Goal: Transaction & Acquisition: Purchase product/service

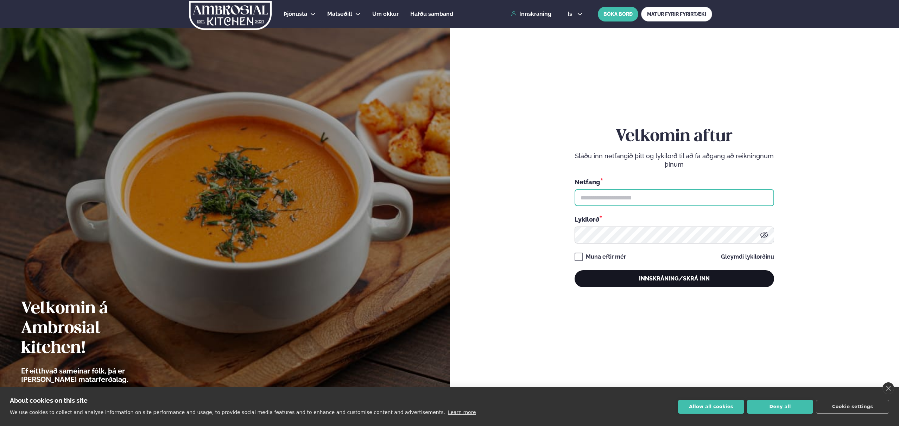
type input "**********"
click at [669, 276] on button "Innskráning/Skrá inn" at bounding box center [675, 278] width 200 height 17
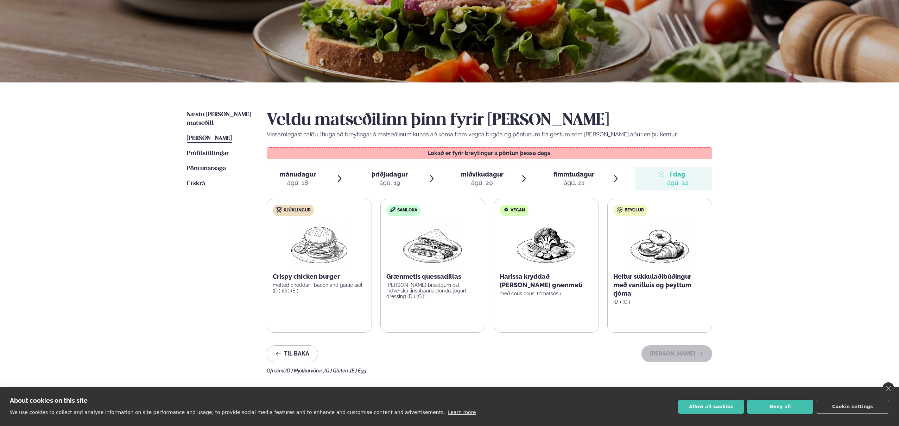
scroll to position [72, 0]
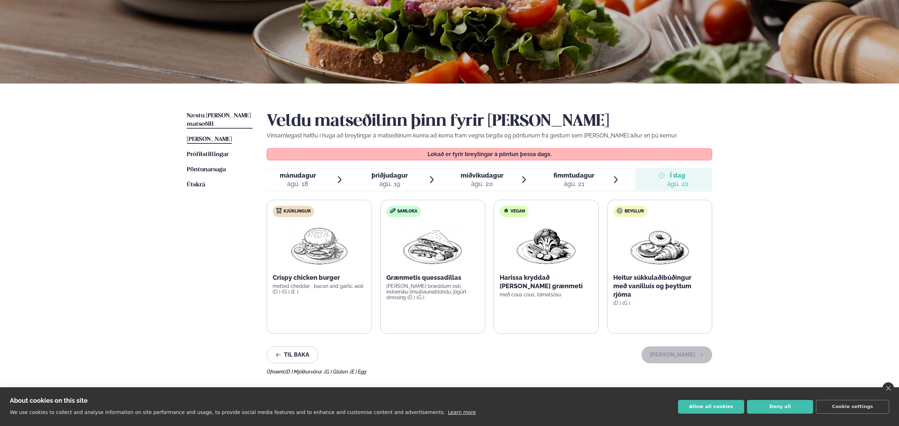
click at [212, 114] on span "Næstu [PERSON_NAME] matseðill" at bounding box center [219, 120] width 64 height 14
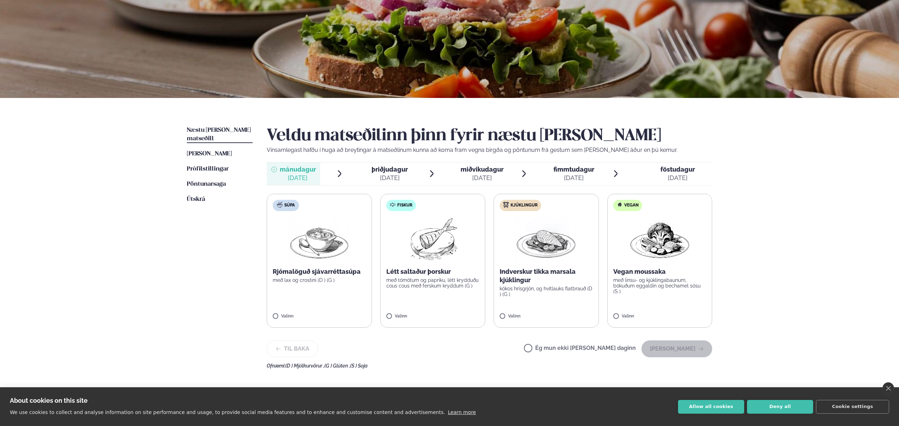
scroll to position [66, 0]
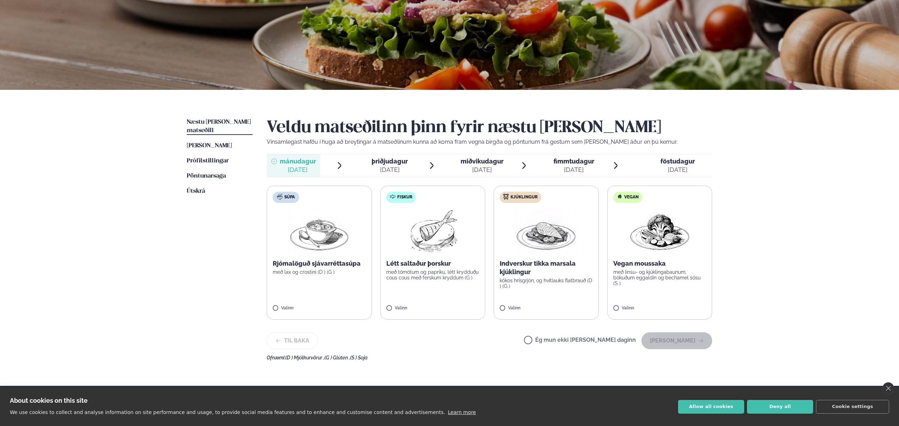
click at [383, 158] on span "þriðjudagur" at bounding box center [390, 160] width 36 height 7
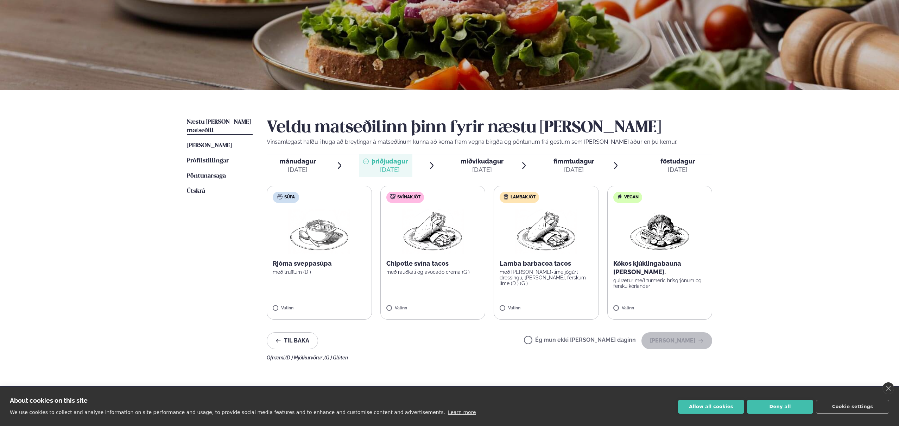
click at [300, 161] on span "mánudagur" at bounding box center [298, 160] width 36 height 7
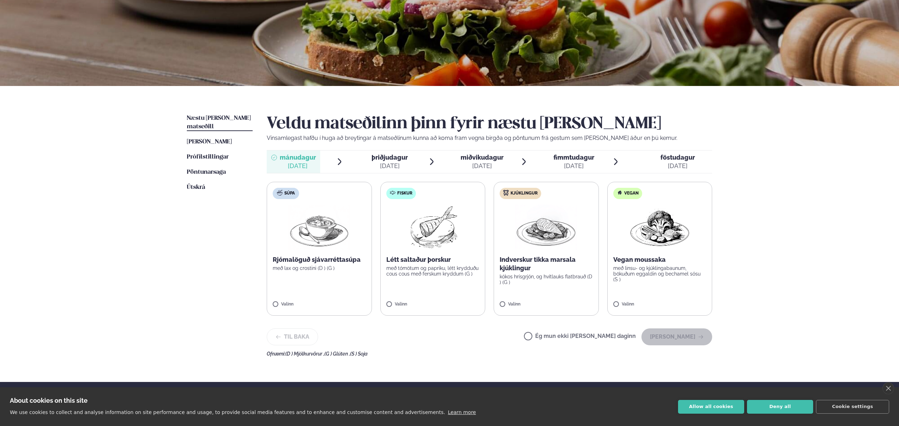
scroll to position [68, 0]
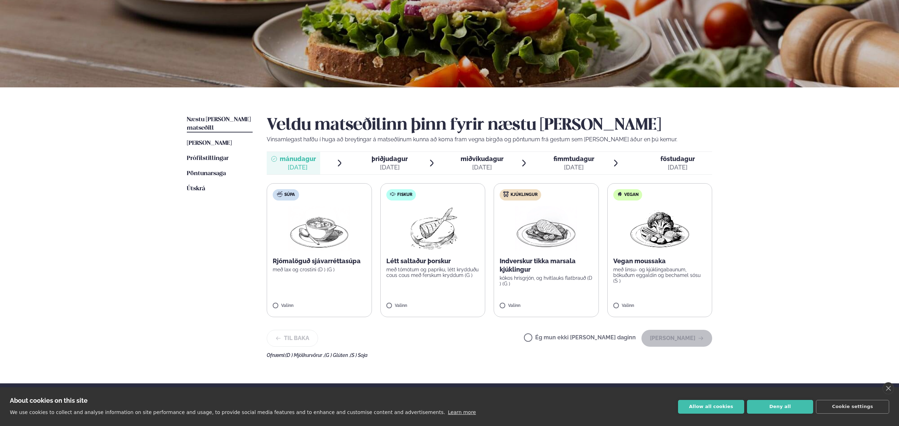
click at [482, 163] on div "[DATE]" at bounding box center [482, 167] width 43 height 8
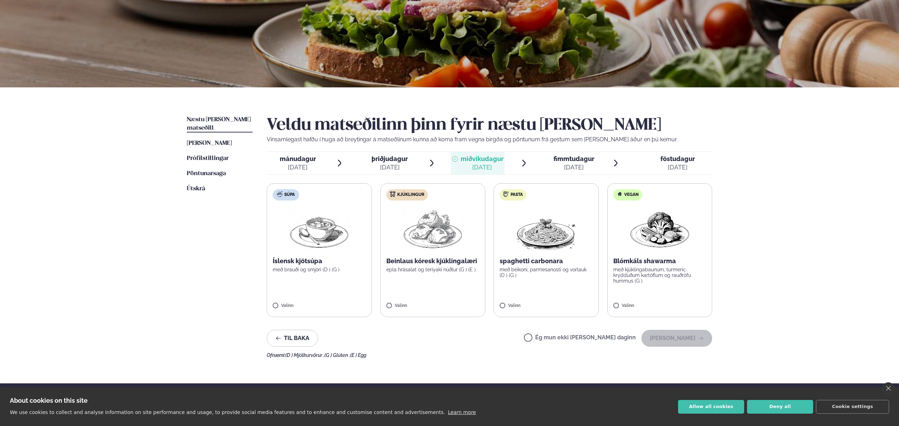
click at [394, 161] on span "þriðjudagur" at bounding box center [390, 158] width 36 height 7
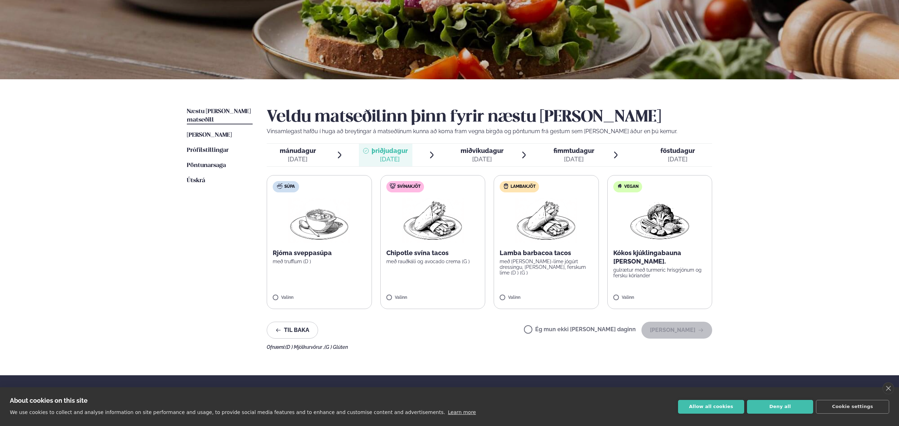
scroll to position [78, 0]
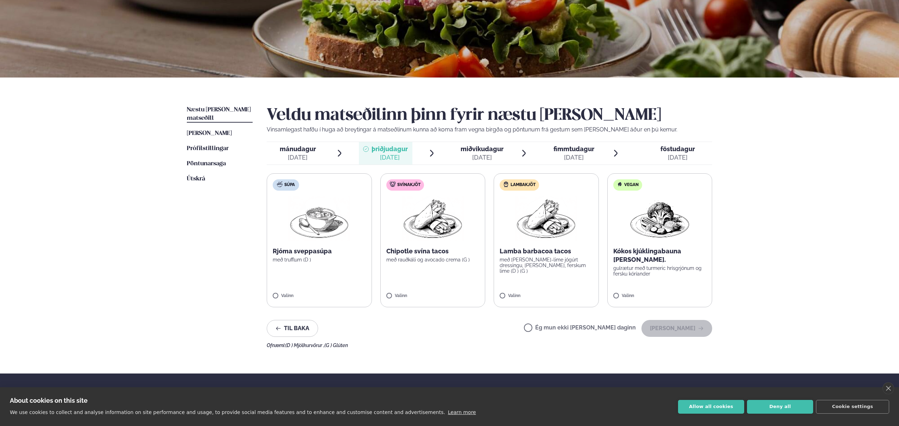
click at [539, 237] on img at bounding box center [546, 218] width 62 height 45
click at [688, 328] on button "[PERSON_NAME]" at bounding box center [677, 328] width 71 height 17
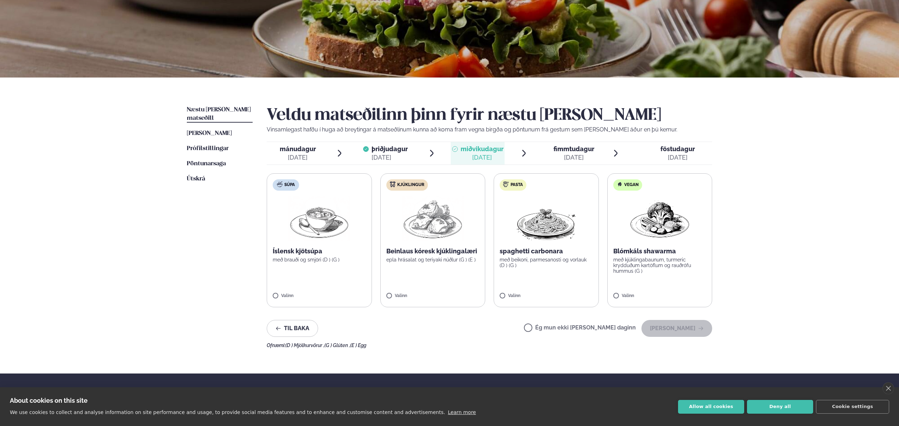
click at [573, 154] on div "[DATE]" at bounding box center [574, 157] width 41 height 8
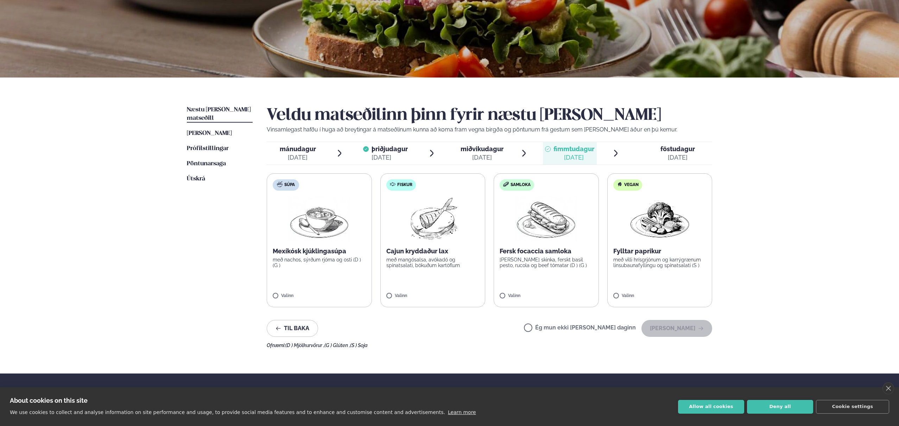
click at [313, 260] on p "með nachos, sýrðum rjóma og osti (D ) (G )" at bounding box center [319, 262] width 93 height 11
click at [683, 333] on button "[PERSON_NAME]" at bounding box center [677, 327] width 71 height 17
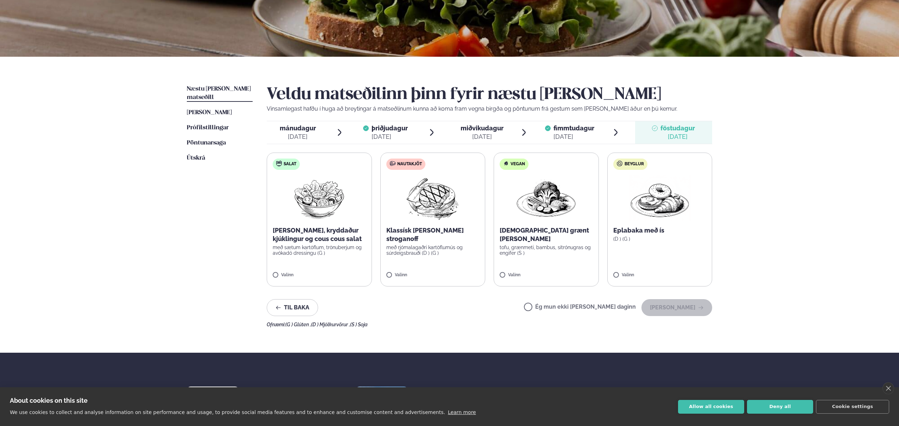
scroll to position [100, 0]
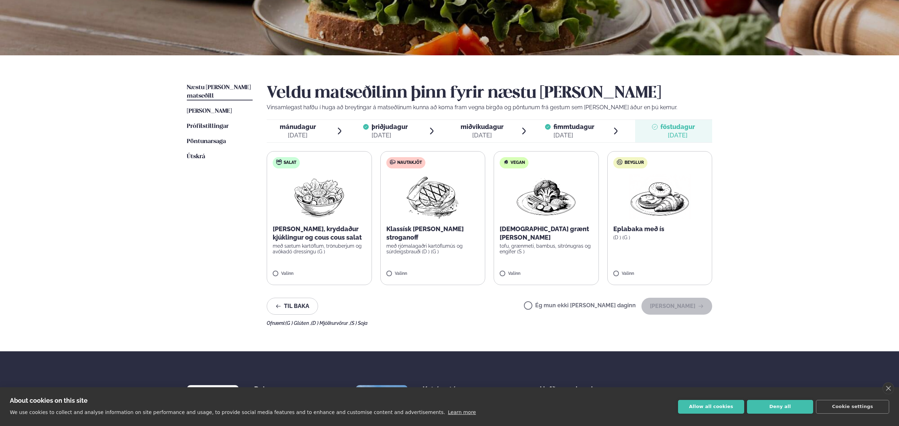
click at [295, 135] on div "[DATE]" at bounding box center [298, 135] width 36 height 8
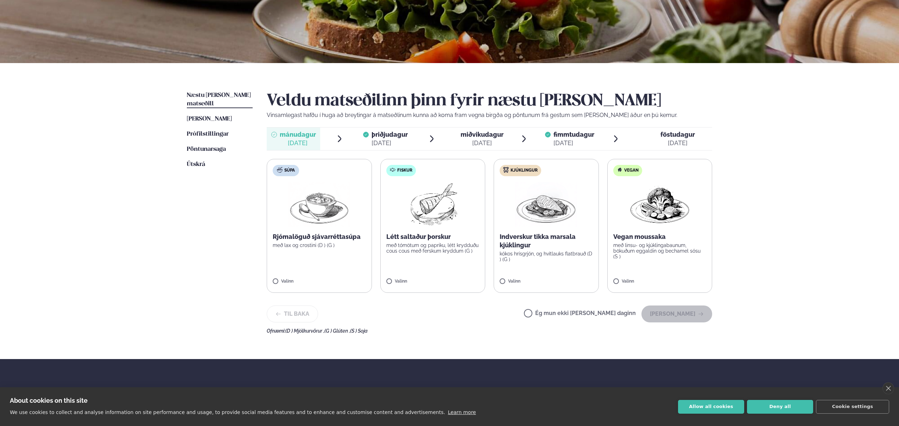
click at [563, 310] on div "Ég mun ekki [PERSON_NAME] daginn [PERSON_NAME]" at bounding box center [618, 313] width 188 height 17
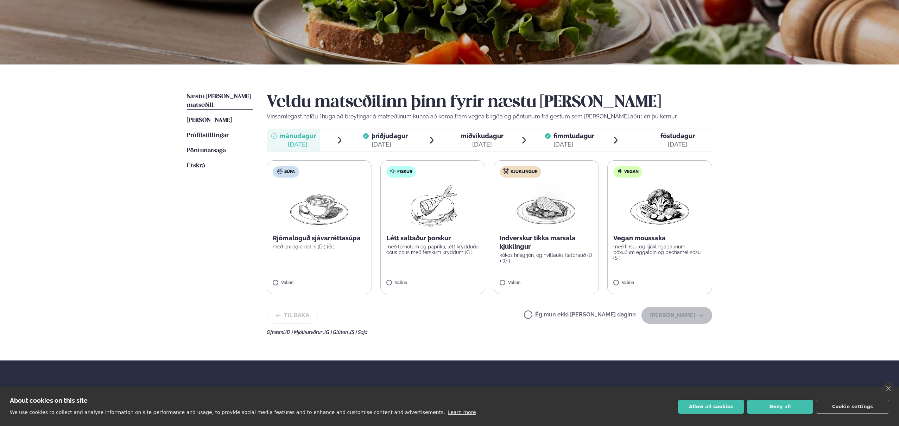
click at [557, 310] on div "Ég mun ekki [PERSON_NAME] daginn [PERSON_NAME]" at bounding box center [618, 315] width 188 height 17
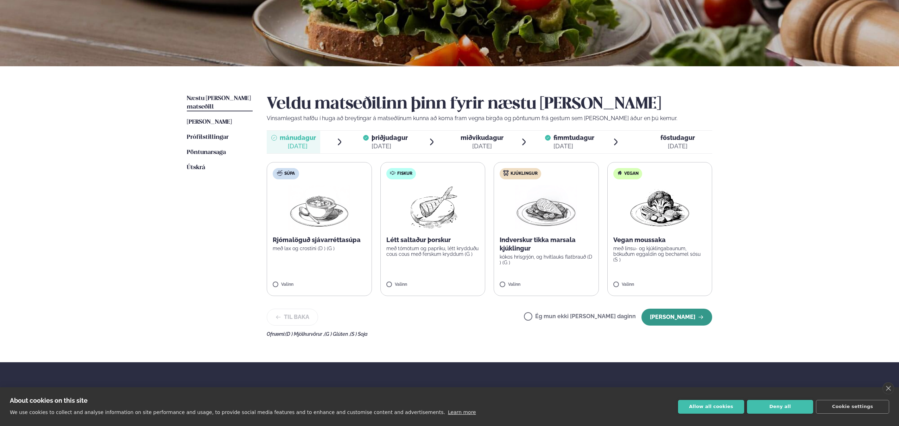
click at [682, 316] on button "[PERSON_NAME]" at bounding box center [677, 316] width 71 height 17
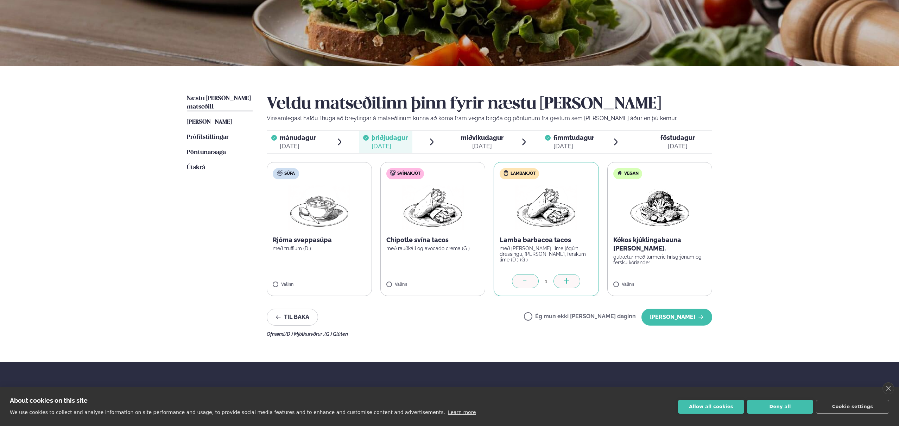
click at [466, 142] on div "[DATE]" at bounding box center [482, 146] width 43 height 8
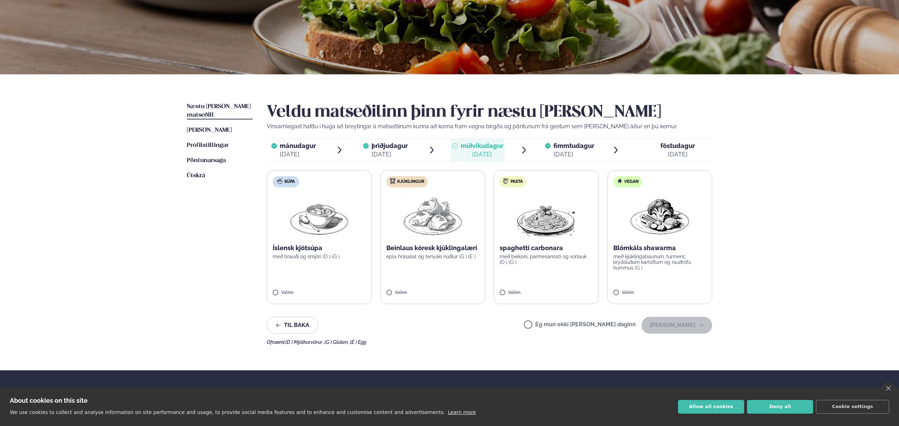
click at [554, 326] on label "Ég mun ekki [PERSON_NAME] daginn" at bounding box center [580, 324] width 112 height 7
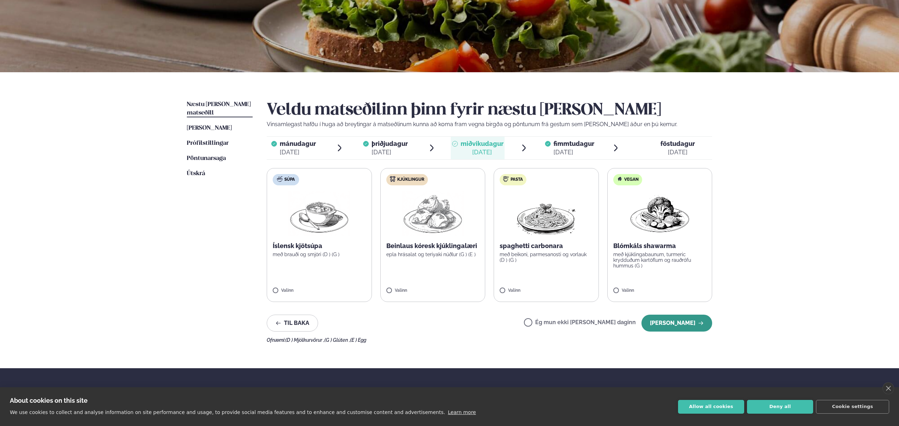
click at [691, 323] on button "[PERSON_NAME]" at bounding box center [677, 322] width 71 height 17
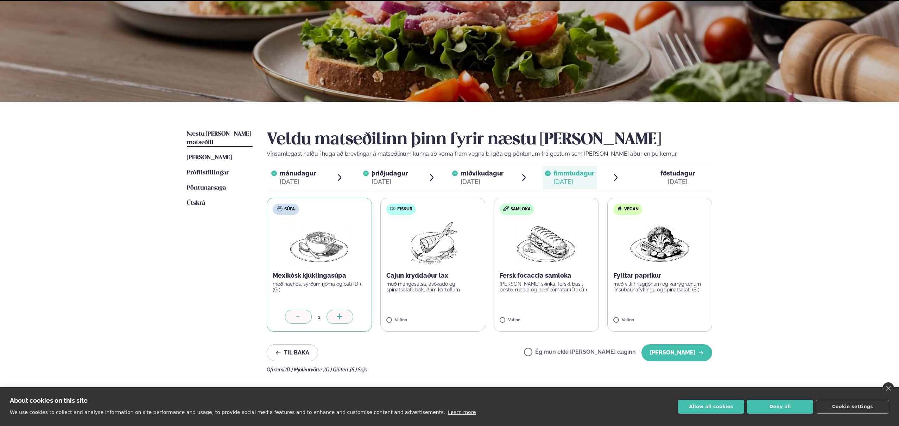
scroll to position [83, 0]
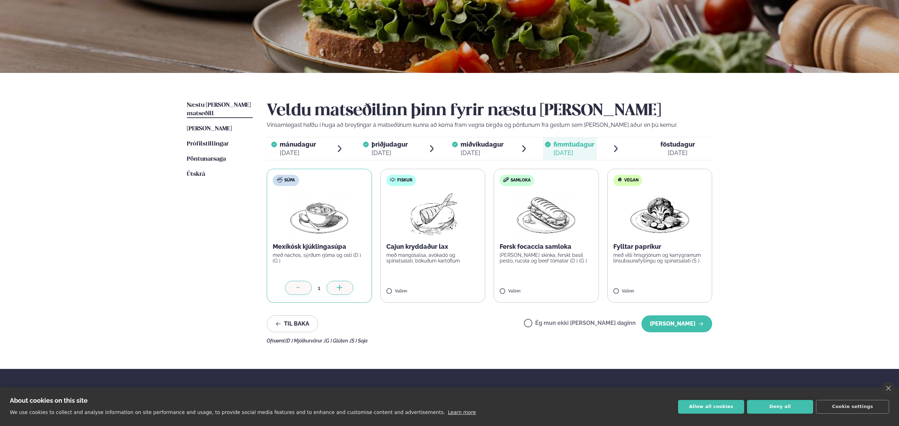
click at [676, 151] on div "[DATE]" at bounding box center [678, 153] width 34 height 8
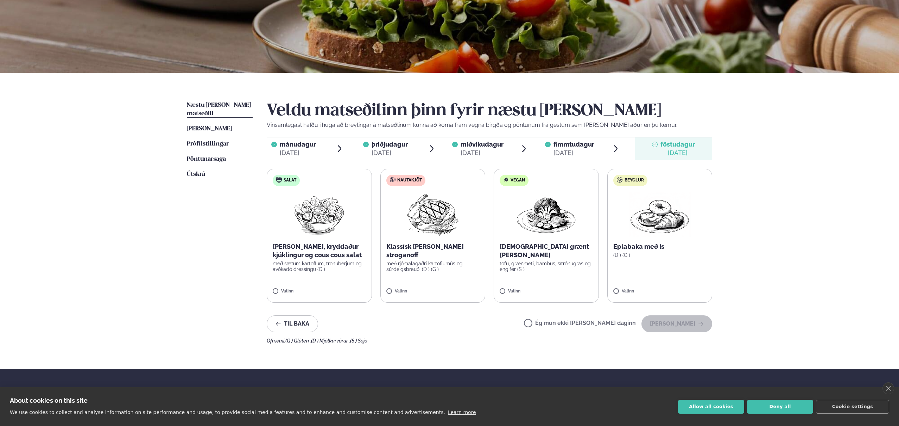
click at [583, 324] on label "Ég mun ekki [PERSON_NAME] daginn" at bounding box center [580, 323] width 112 height 7
click at [684, 322] on button "[PERSON_NAME]" at bounding box center [677, 323] width 71 height 17
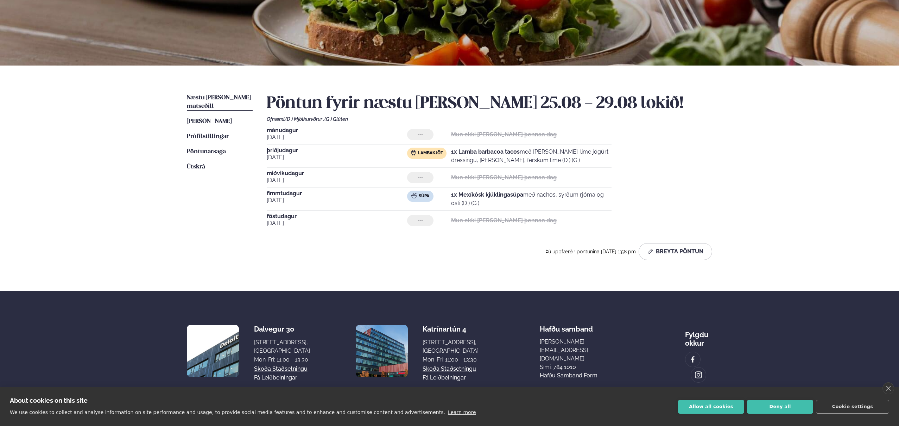
scroll to position [98, 0]
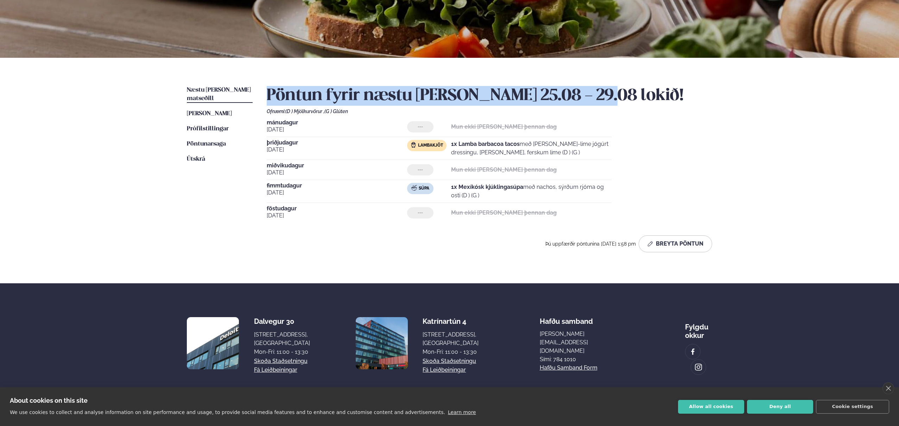
drag, startPoint x: 268, startPoint y: 91, endPoint x: 607, endPoint y: 92, distance: 338.6
click at [602, 93] on h2 "Pöntun fyrir næstu [PERSON_NAME] 25.08 - 29.08 lokið!" at bounding box center [490, 96] width 446 height 20
click at [607, 92] on h2 "Pöntun fyrir næstu [PERSON_NAME] 25.08 - 29.08 lokið!" at bounding box center [490, 96] width 446 height 20
